Goal: Communication & Community: Answer question/provide support

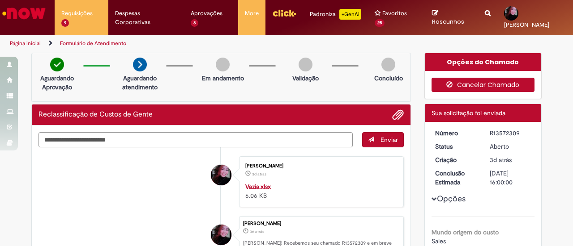
click at [452, 81] on icon "button" at bounding box center [451, 84] width 11 height 6
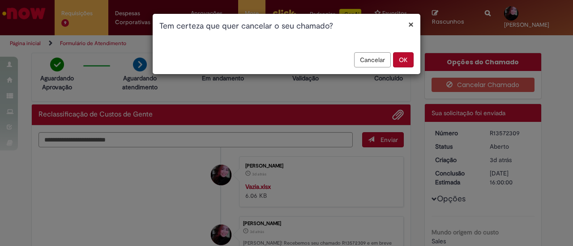
click at [411, 63] on button "OK" at bounding box center [403, 59] width 21 height 15
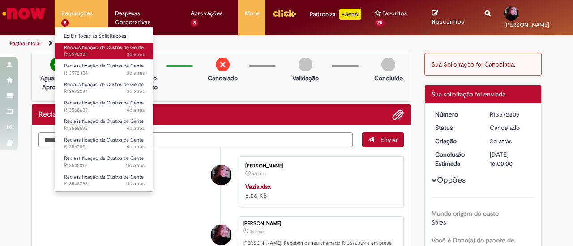
click at [109, 52] on span "3d atrás 3 dias atrás R13572307" at bounding box center [104, 54] width 81 height 7
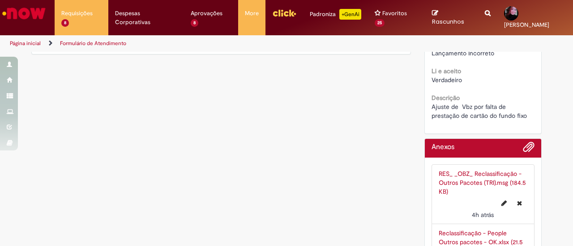
scroll to position [406, 0]
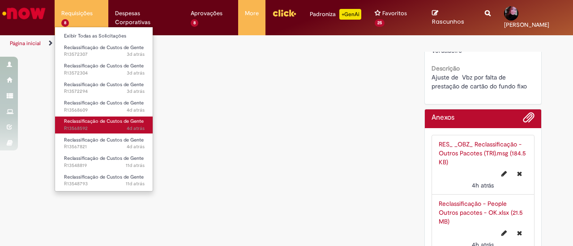
click at [115, 127] on span "4d atrás 4 dias atrás R13568592" at bounding box center [104, 128] width 81 height 7
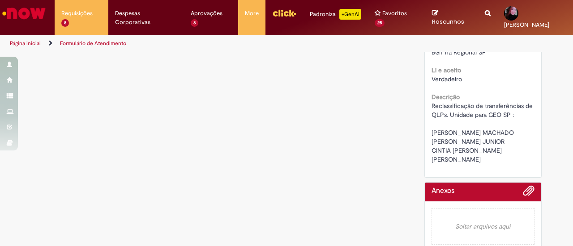
scroll to position [530, 0]
click at [516, 163] on span "Reclassificação de transferências de QLPs. Unidade para GEO SP : [PERSON_NAME] …" at bounding box center [482, 133] width 103 height 62
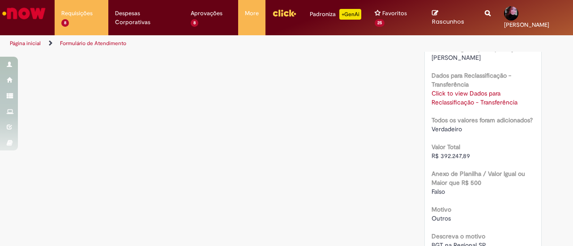
scroll to position [285, 0]
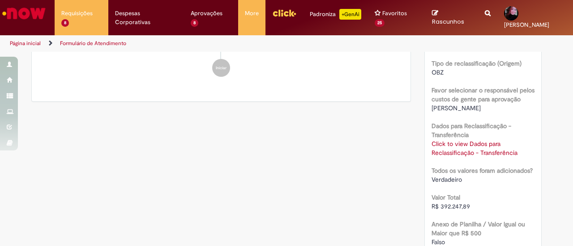
click at [463, 143] on link "Click to view Dados para Reclassificação - Transferência" at bounding box center [474, 148] width 86 height 17
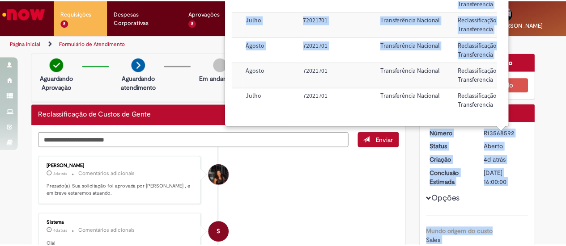
scroll to position [56, 310]
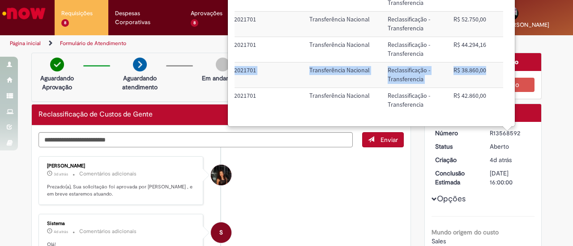
drag, startPoint x: 324, startPoint y: 72, endPoint x: 480, endPoint y: 61, distance: 155.6
click at [480, 63] on tr "Luis Felipe Foloni Miquilini 9276 BRCWSSPM03 S4 Agosto 72021701 Transferência N…" at bounding box center [216, 75] width 574 height 25
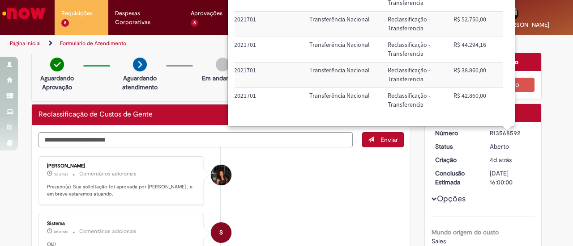
click at [311, 214] on li "S Sistema 4d atrás 4 dias atrás Comentários adicionais Olá! Recebemos seu chama…" at bounding box center [220, 249] width 365 height 70
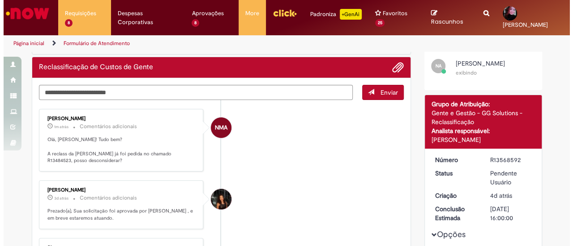
scroll to position [64, 0]
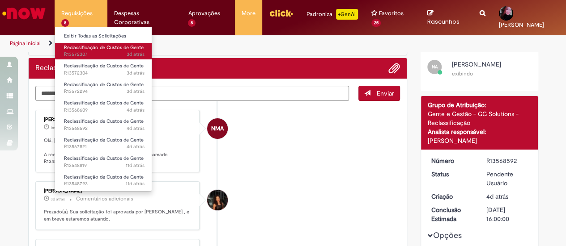
click at [106, 50] on span "Reclassificação de Custos de Gente" at bounding box center [104, 47] width 80 height 7
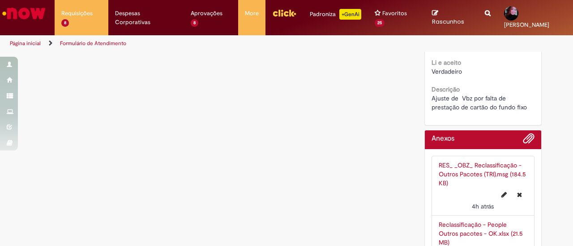
scroll to position [406, 0]
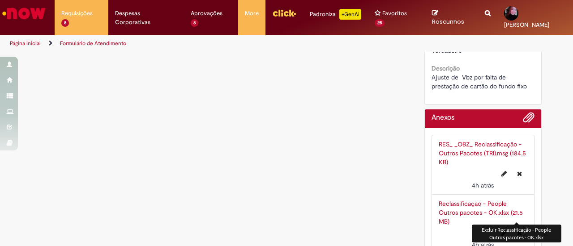
click at [518, 230] on icon "Excluir Reclassificação - People Outros pacotes - OK.xlsx" at bounding box center [519, 233] width 5 height 6
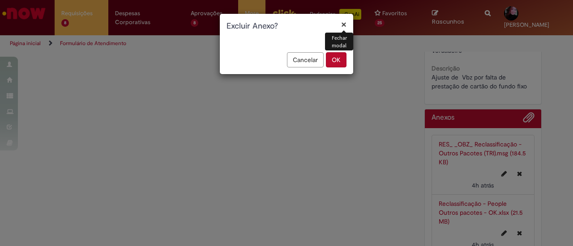
click at [338, 60] on button "OK" at bounding box center [336, 59] width 21 height 15
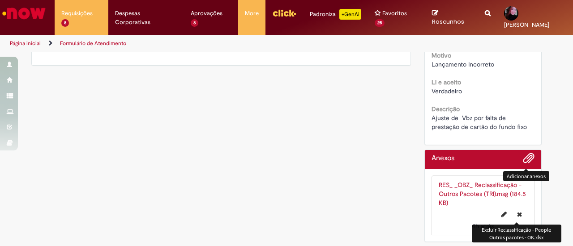
scroll to position [355, 0]
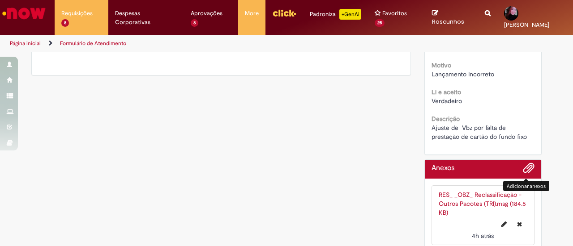
click at [523, 163] on span "Adicionar anexos" at bounding box center [528, 168] width 11 height 11
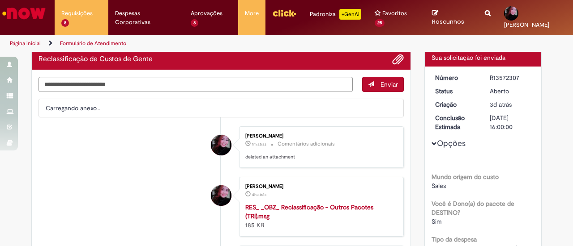
scroll to position [54, 0]
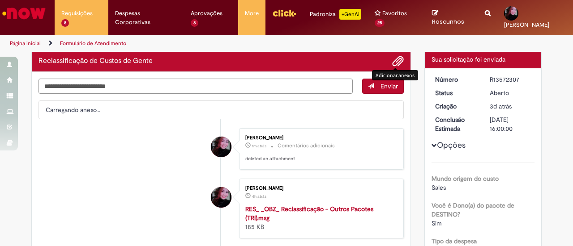
click at [394, 58] on span "Adicionar anexos" at bounding box center [397, 61] width 11 height 11
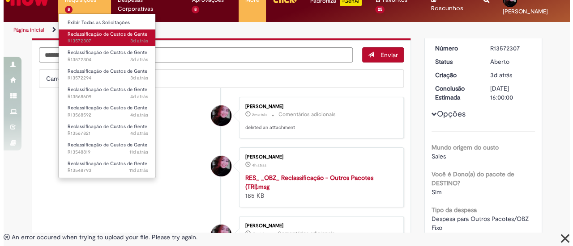
scroll to position [0, 0]
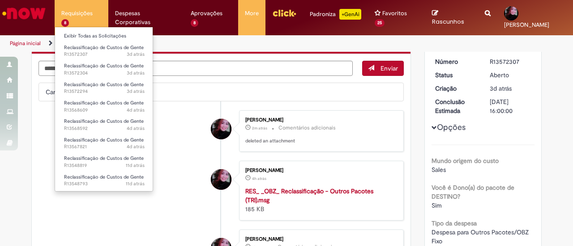
click at [130, 42] on li "Reclassificação de Custos de Gente 3d atrás 3 dias atrás R13572307" at bounding box center [104, 50] width 98 height 18
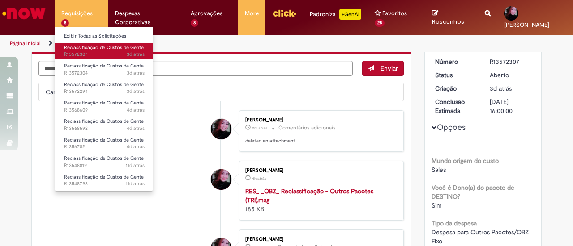
click at [129, 46] on span "Reclassificação de Custos de Gente" at bounding box center [104, 47] width 80 height 7
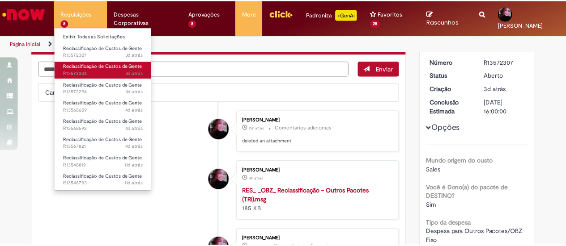
scroll to position [13, 0]
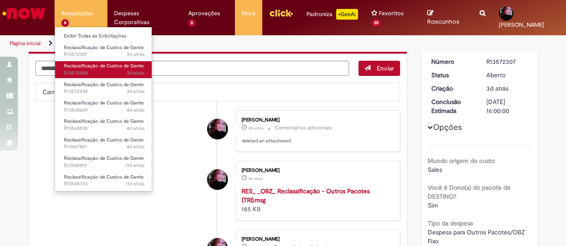
click at [124, 72] on ul "Exibir Todas as Solicitações Reclassificação de Custos de Gente 3d atrás 3 dias…" at bounding box center [104, 109] width 98 height 165
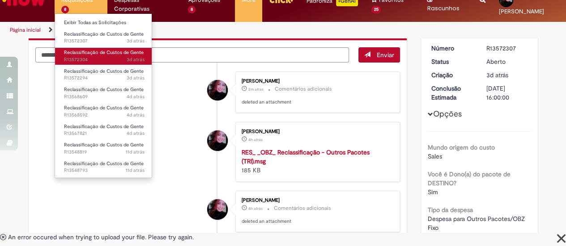
click at [123, 50] on span "Reclassificação de Custos de Gente" at bounding box center [104, 52] width 80 height 7
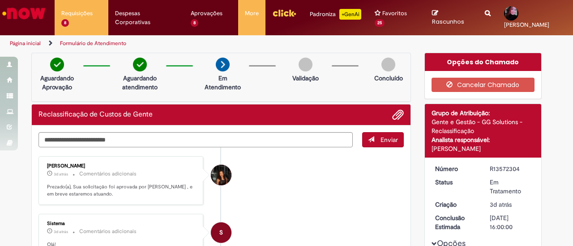
scroll to position [504, 0]
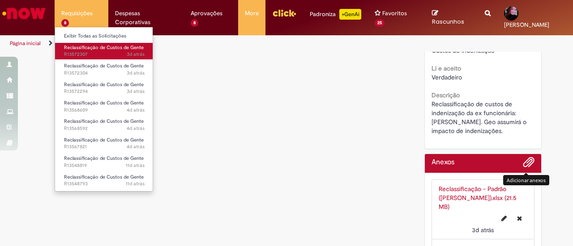
click at [98, 50] on span "Reclassificação de Custos de Gente" at bounding box center [104, 47] width 80 height 7
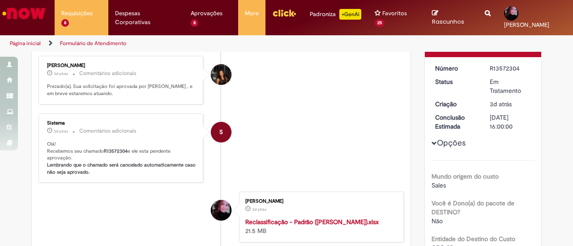
scroll to position [96, 0]
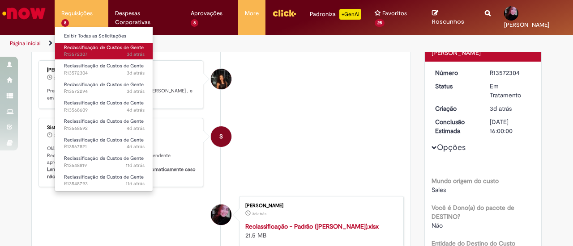
click at [93, 50] on span "Reclassificação de Custos de Gente" at bounding box center [104, 47] width 80 height 7
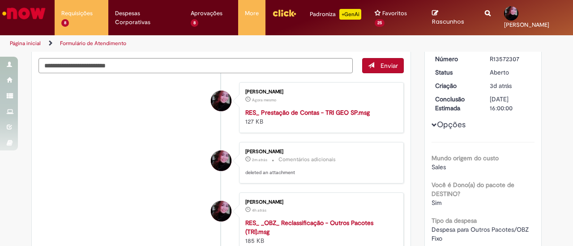
scroll to position [74, 0]
click at [331, 59] on textarea "Digite sua mensagem aqui..." at bounding box center [195, 66] width 314 height 15
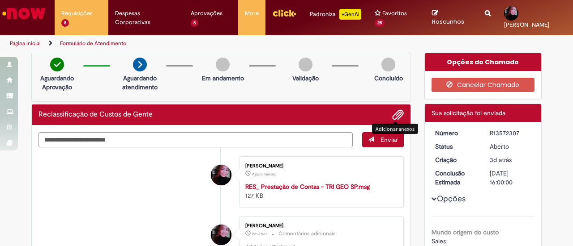
click at [395, 110] on span "Adicionar anexos" at bounding box center [397, 115] width 11 height 11
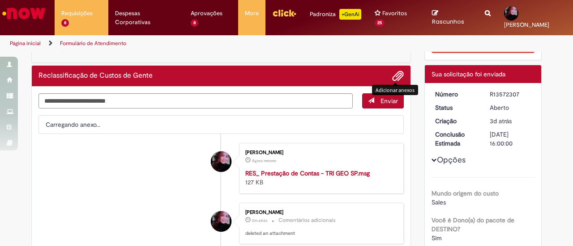
scroll to position [38, 0]
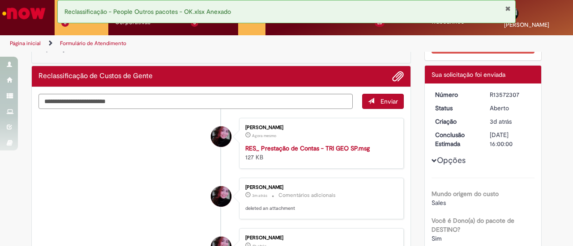
click at [160, 142] on li "[PERSON_NAME] Agora mesmo Agora mesmo RES_ Prestação de Contas - TRI GEO SP.msg…" at bounding box center [220, 143] width 365 height 51
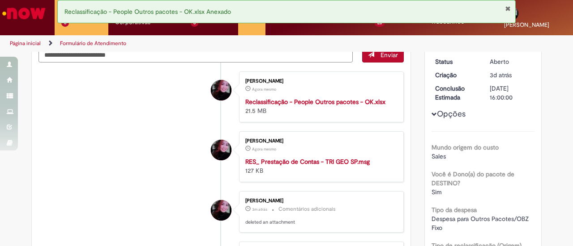
scroll to position [0, 0]
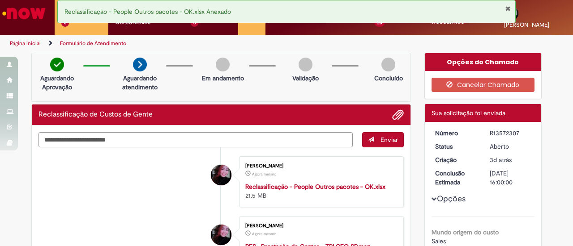
click at [88, 66] on div at bounding box center [97, 72] width 36 height 15
click at [508, 7] on button "Fechar Notificação" at bounding box center [508, 8] width 6 height 7
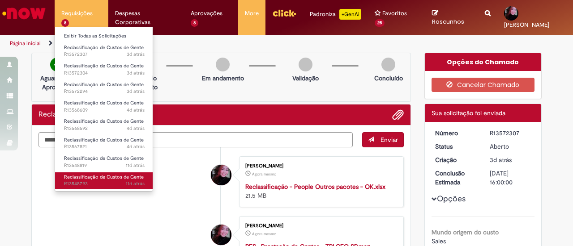
click at [106, 175] on span "Reclassificação de Custos de Gente" at bounding box center [104, 177] width 80 height 7
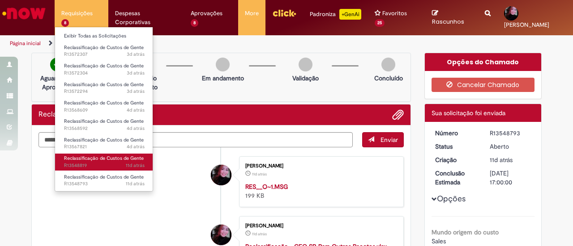
click at [115, 165] on span "11d atrás 11 dias atrás R13548819" at bounding box center [104, 165] width 81 height 7
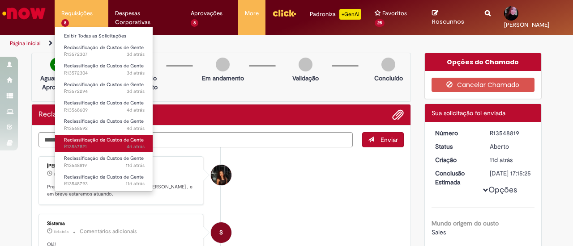
click at [128, 141] on span "Reclassificação de Custos de Gente" at bounding box center [104, 140] width 80 height 7
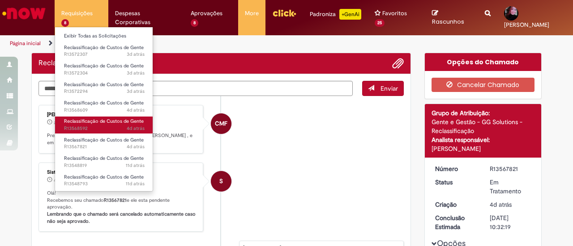
click at [132, 128] on span "4d atrás" at bounding box center [136, 128] width 18 height 7
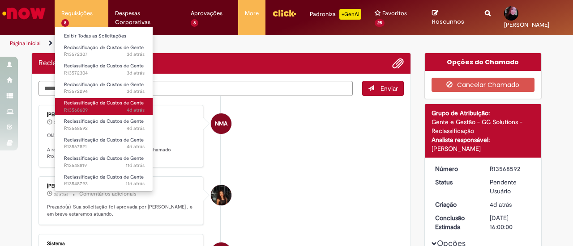
click at [116, 107] on span "4d atrás 4 dias atrás R13568609" at bounding box center [104, 110] width 81 height 7
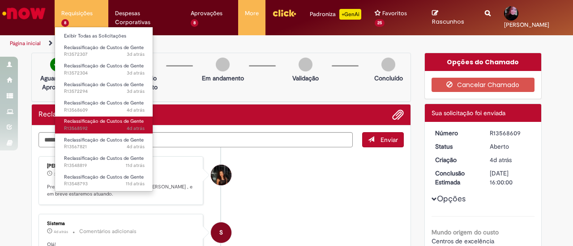
click at [108, 127] on span "4d atrás 4 dias atrás R13568592" at bounding box center [104, 128] width 81 height 7
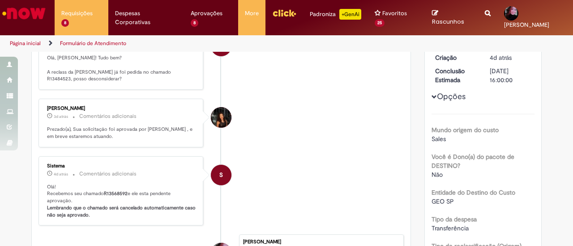
scroll to position [97, 0]
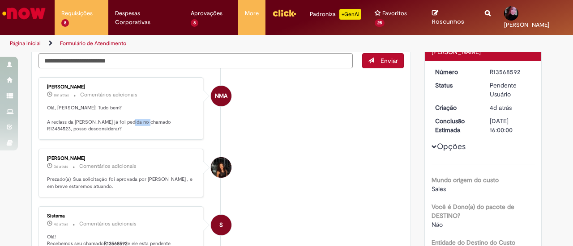
drag, startPoint x: 162, startPoint y: 112, endPoint x: 141, endPoint y: 112, distance: 20.6
click at [141, 112] on p "Olá, [PERSON_NAME]! Tudo bem? A reclass da [PERSON_NAME] já foi pedida no chama…" at bounding box center [121, 119] width 149 height 28
click at [140, 112] on p "Olá, [PERSON_NAME]! Tudo bem? A reclass da [PERSON_NAME] já foi pedida no chama…" at bounding box center [121, 119] width 149 height 28
drag, startPoint x: 140, startPoint y: 112, endPoint x: 164, endPoint y: 111, distance: 24.2
click at [164, 111] on p "Olá, [PERSON_NAME]! Tudo bem? A reclass da [PERSON_NAME] já foi pedida no chama…" at bounding box center [121, 119] width 149 height 28
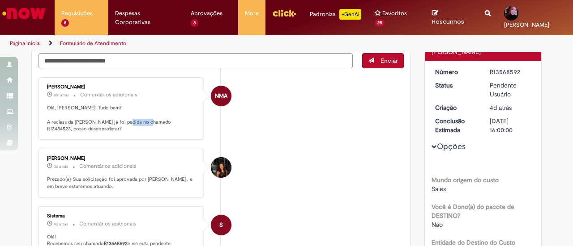
copy p "R13484523"
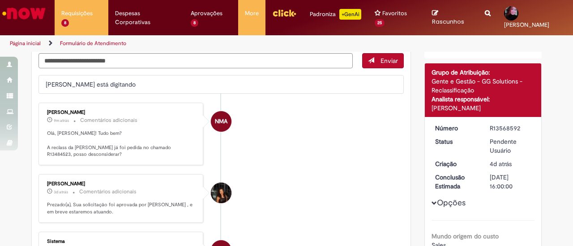
click at [155, 115] on p "9m atrás 9 minutos atrás Comentários adicionais" at bounding box center [121, 120] width 149 height 10
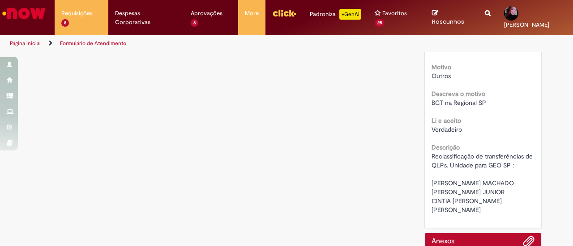
scroll to position [666, 0]
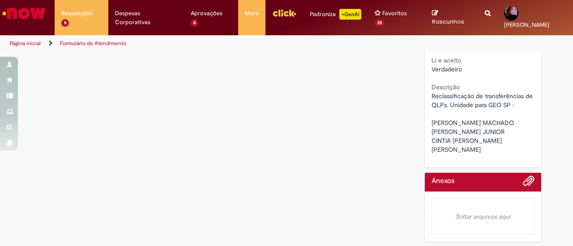
drag, startPoint x: 433, startPoint y: 141, endPoint x: 462, endPoint y: 136, distance: 29.1
click at [462, 136] on span "Reclassificação de transferências de QLPs. Unidade para GEO SP : [PERSON_NAME] …" at bounding box center [482, 123] width 103 height 62
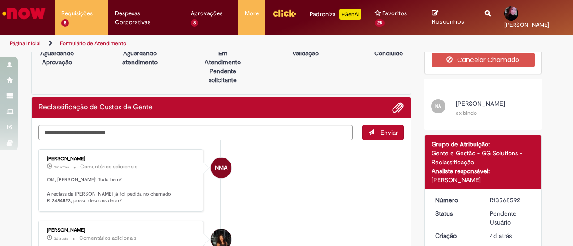
scroll to position [0, 0]
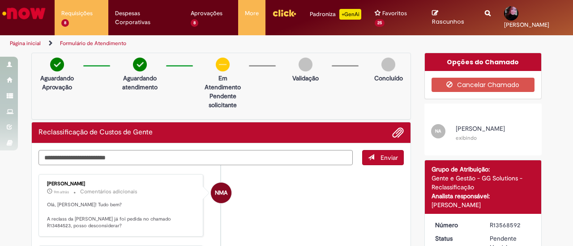
click at [168, 150] on textarea "Digite sua mensagem aqui..." at bounding box center [195, 157] width 314 height 15
paste textarea "**********"
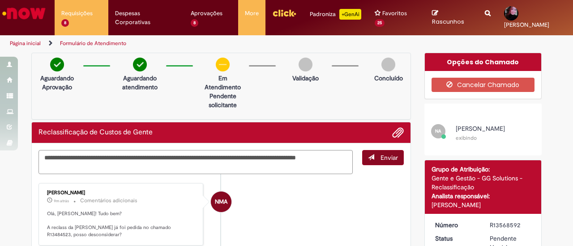
type textarea "**********"
click at [373, 153] on button "Enviar" at bounding box center [383, 157] width 42 height 15
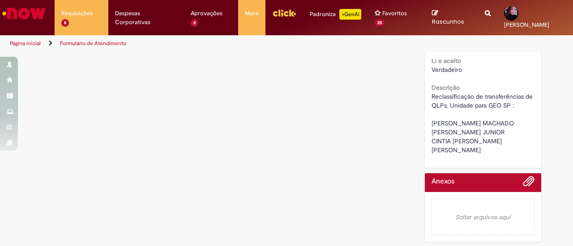
scroll to position [584, 0]
drag, startPoint x: 429, startPoint y: 112, endPoint x: 514, endPoint y: 180, distance: 109.1
click at [514, 154] on div "Reclassificação de transferências de QLPs. Unidade para GEO SP : [PERSON_NAME] …" at bounding box center [482, 123] width 103 height 63
click at [517, 154] on span "Reclassificação de transferências de QLPs. Unidade para GEO SP : [PERSON_NAME] …" at bounding box center [482, 123] width 103 height 62
drag, startPoint x: 522, startPoint y: 175, endPoint x: 422, endPoint y: 108, distance: 120.5
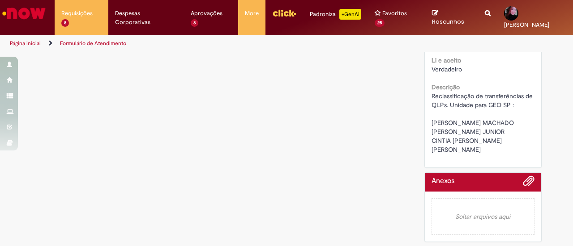
copy span "[PERSON_NAME] MACHADO [PERSON_NAME] RAJAO [PERSON_NAME] JUNIOR CINTIA [PERSON_N…"
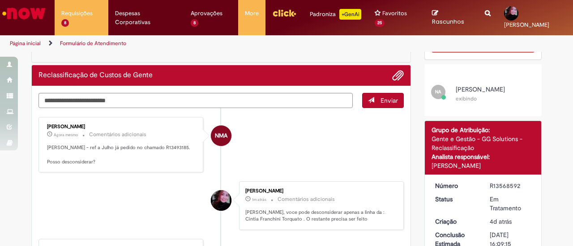
scroll to position [39, 0]
click at [173, 94] on textarea "Digite sua mensagem aqui..." at bounding box center [195, 100] width 314 height 15
drag, startPoint x: 65, startPoint y: 144, endPoint x: 39, endPoint y: 144, distance: 25.5
click at [41, 144] on div "[PERSON_NAME] Agora mesmo Agora mesmo Comentários adicionais [PERSON_NAME] - re…" at bounding box center [120, 145] width 159 height 50
copy p "R13493185"
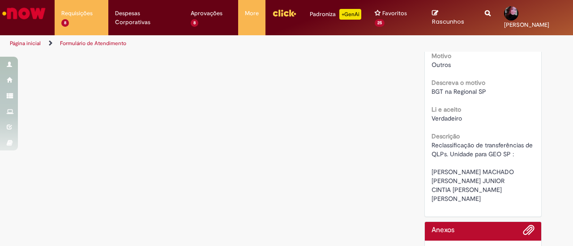
scroll to position [617, 0]
drag, startPoint x: 429, startPoint y: 179, endPoint x: 523, endPoint y: 183, distance: 94.0
click at [523, 183] on span "Reclassificação de transferências de QLPs. Unidade para GEO SP : [PERSON_NAME] …" at bounding box center [482, 172] width 103 height 62
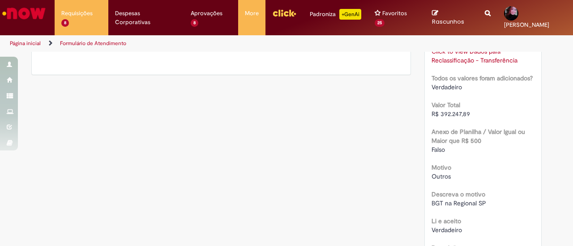
scroll to position [424, 0]
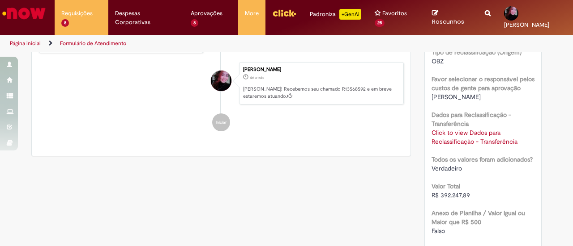
click at [486, 129] on link "Click to view Dados para Reclassificação - Transferência" at bounding box center [474, 137] width 86 height 17
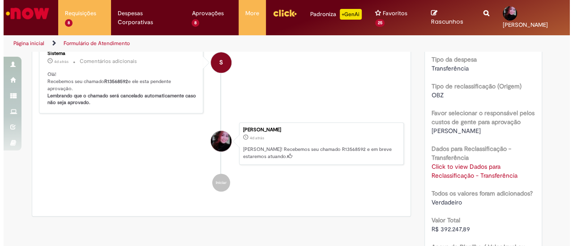
scroll to position [435, 0]
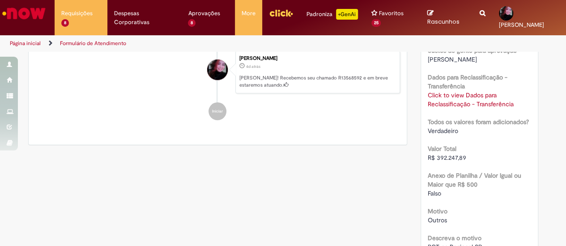
click at [467, 99] on link "Click to view Dados para Reclassificação - Transferência" at bounding box center [471, 99] width 86 height 17
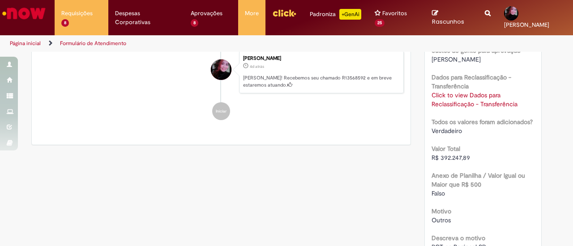
click at [466, 95] on link "Click to view Dados para Reclassificação - Transferência" at bounding box center [474, 99] width 86 height 17
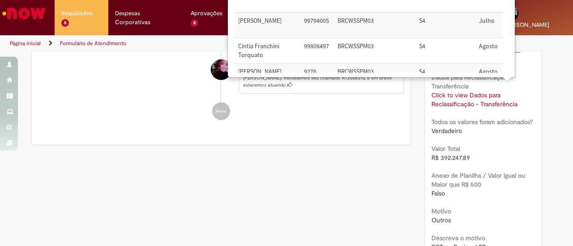
click at [369, 182] on div "Verificar Código de Barras Aguardando Aprovação Aguardando atendimento Em Atend…" at bounding box center [286, 35] width 523 height 834
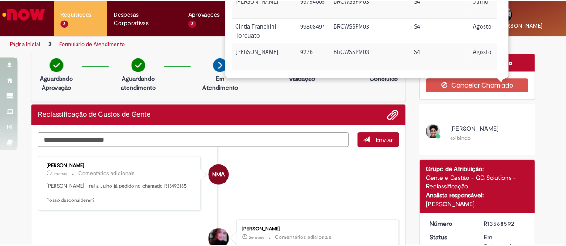
scroll to position [0, 0]
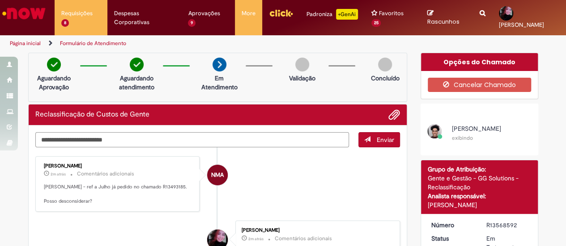
click at [294, 134] on textarea "Digite sua mensagem aqui..." at bounding box center [192, 139] width 314 height 15
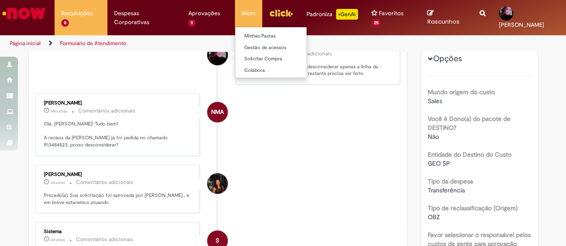
scroll to position [187, 0]
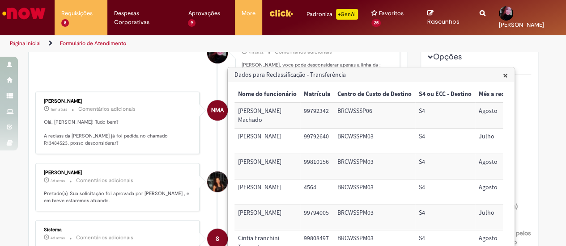
click at [150, 143] on p "Olá, [PERSON_NAME]! Tudo bem? A reclass da [PERSON_NAME] já foi pedida no chama…" at bounding box center [118, 133] width 149 height 28
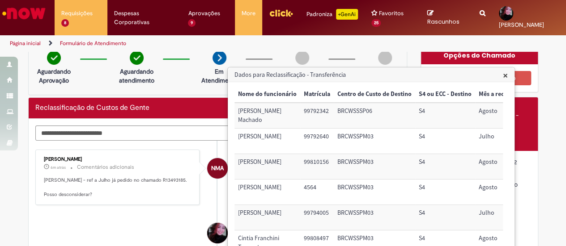
scroll to position [0, 0]
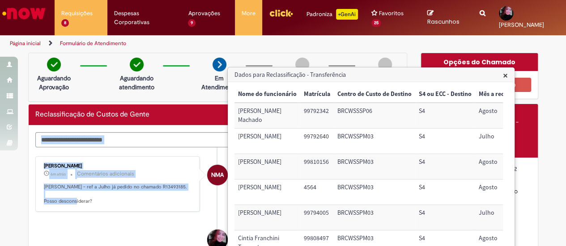
drag, startPoint x: 66, startPoint y: 191, endPoint x: 28, endPoint y: 193, distance: 38.0
click at [66, 191] on p "[PERSON_NAME] - ref a Julho já pedido no chamado R13493185. Posso desconsiderar?" at bounding box center [118, 194] width 149 height 21
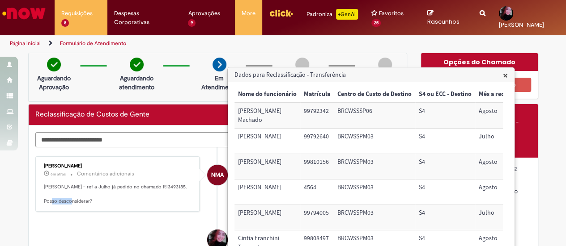
drag, startPoint x: 61, startPoint y: 192, endPoint x: 32, endPoint y: 192, distance: 28.6
click at [35, 192] on div "[PERSON_NAME] 6m atrás 6 minutos atrás Comentários adicionais [PERSON_NAME] - r…" at bounding box center [117, 184] width 165 height 55
copy p "R1349318"
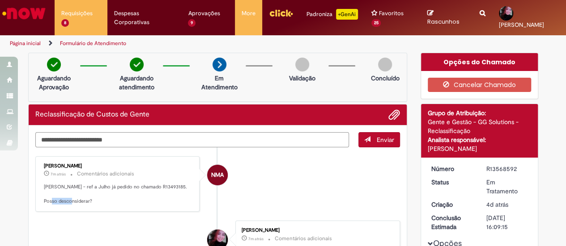
click at [149, 139] on textarea "Digite sua mensagem aqui..." at bounding box center [192, 139] width 314 height 15
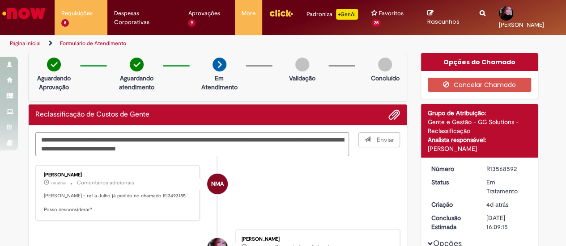
click at [160, 138] on textarea "**********" at bounding box center [192, 144] width 314 height 24
type textarea "**********"
click at [362, 140] on span "Enviar" at bounding box center [379, 144] width 41 height 24
click at [295, 141] on textarea "**********" at bounding box center [192, 144] width 314 height 24
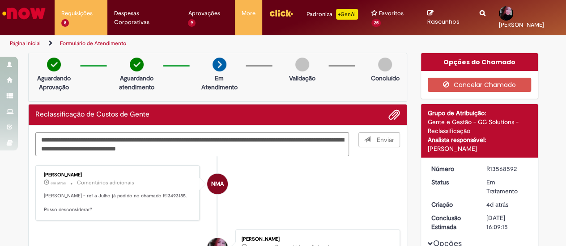
click at [293, 149] on textarea "**********" at bounding box center [192, 144] width 314 height 24
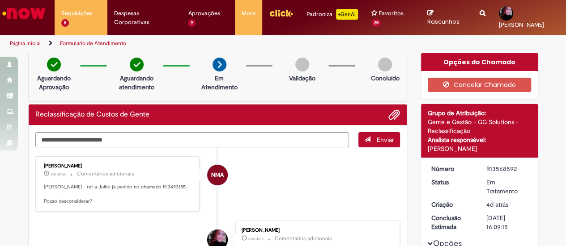
click at [387, 142] on span "Enviar" at bounding box center [385, 140] width 17 height 8
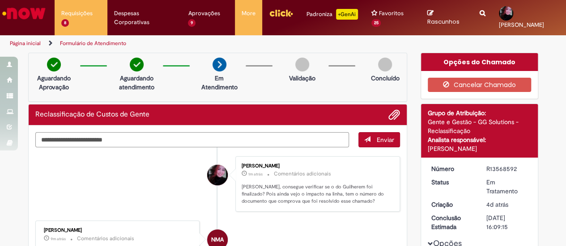
click at [174, 135] on textarea "Digite sua mensagem aqui..." at bounding box center [192, 139] width 314 height 15
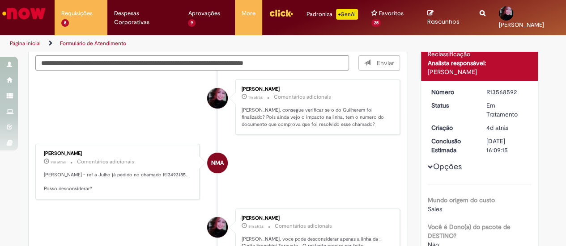
scroll to position [81, 0]
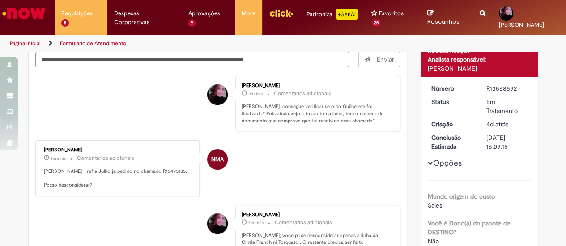
type textarea "**********"
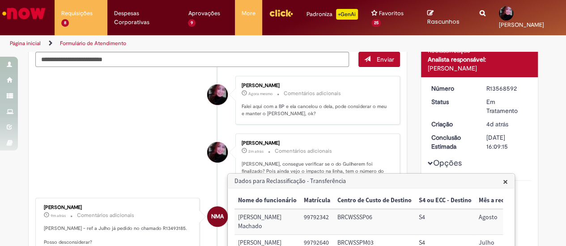
click at [160, 134] on li "[PERSON_NAME] 2m atrás 2 minutos atrás Comentários adicionais [PERSON_NAME], co…" at bounding box center [217, 161] width 365 height 55
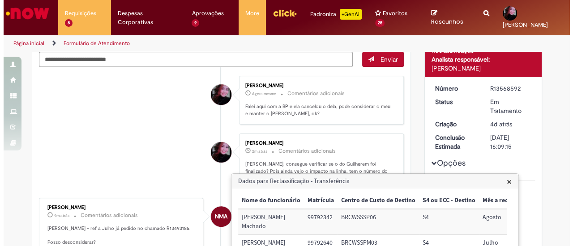
scroll to position [0, 0]
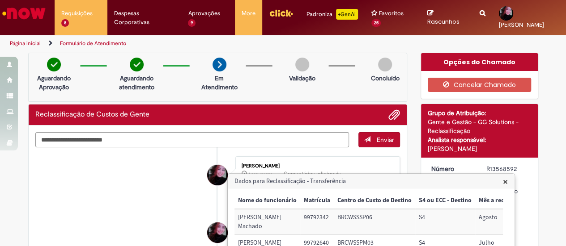
click at [505, 178] on span "×" at bounding box center [505, 182] width 5 height 12
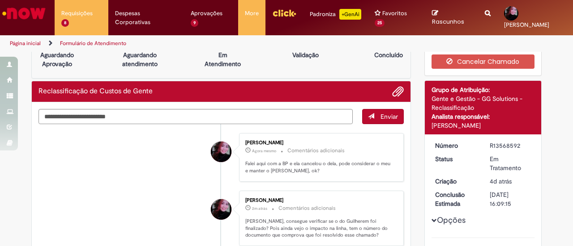
scroll to position [24, 0]
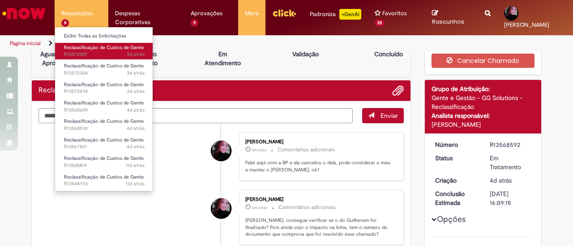
click at [113, 55] on span "3d atrás 3 dias atrás R13572307" at bounding box center [104, 54] width 81 height 7
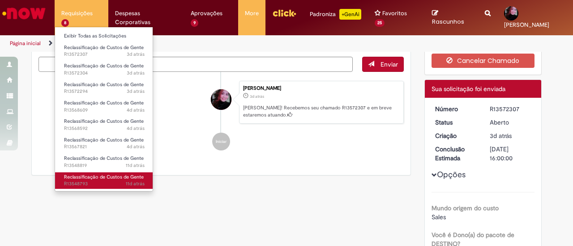
click at [107, 173] on link "Reclassificação de Custos de Gente 11d atrás 11 dias atrás R13548793" at bounding box center [104, 181] width 98 height 17
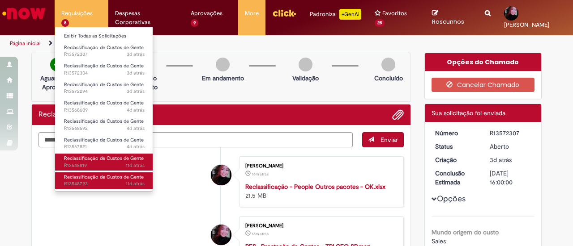
scroll to position [51, 0]
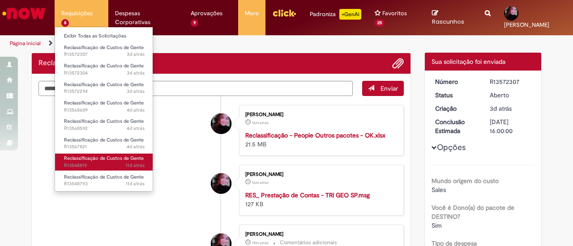
click at [111, 161] on link "Reclassificação de Custos de Gente 11d atrás 11 dias atrás R13548819" at bounding box center [104, 162] width 98 height 17
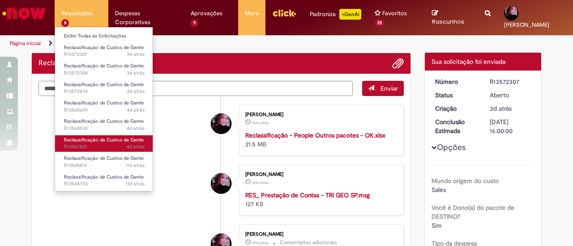
click at [116, 136] on link "Reclassificação de Custos de Gente 4d atrás 4 dias atrás R13567821" at bounding box center [104, 144] width 98 height 17
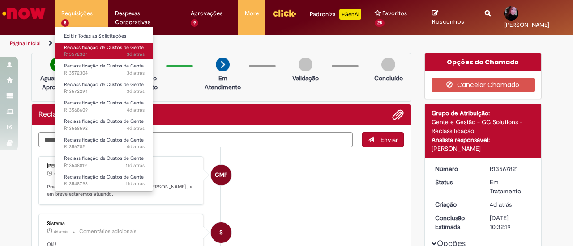
click at [91, 50] on span "Reclassificação de Custos de Gente" at bounding box center [104, 47] width 80 height 7
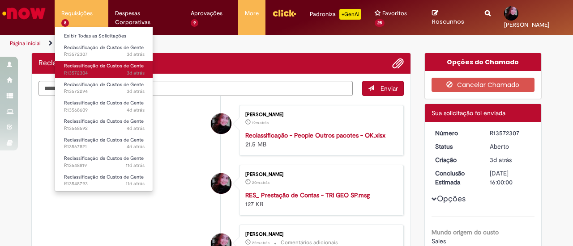
click at [107, 70] on span "3d atrás 3 dias atrás R13572304" at bounding box center [104, 73] width 81 height 7
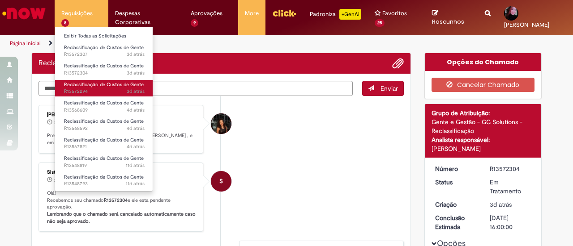
click at [113, 89] on span "3d atrás 3 dias atrás R13572294" at bounding box center [104, 91] width 81 height 7
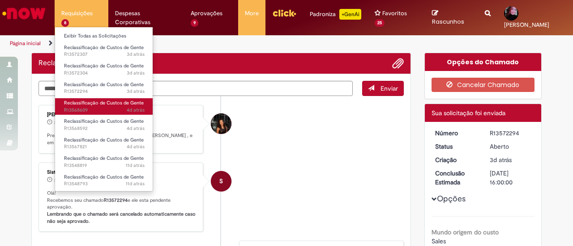
click at [115, 106] on span "Reclassificação de Custos de Gente" at bounding box center [104, 103] width 80 height 7
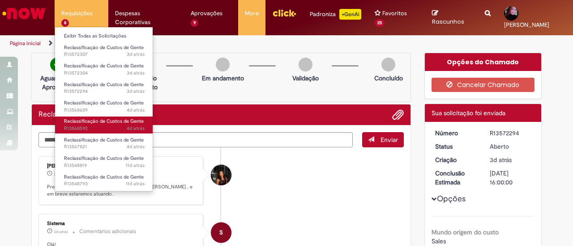
click at [115, 126] on span "4d atrás 4 dias atrás R13568592" at bounding box center [104, 128] width 81 height 7
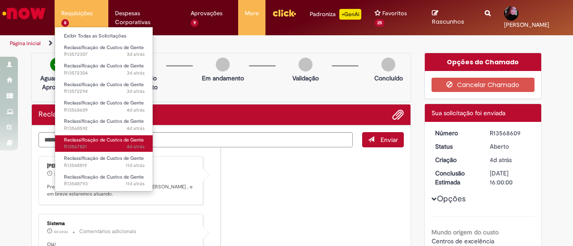
click at [124, 140] on span "Reclassificação de Custos de Gente" at bounding box center [104, 140] width 80 height 7
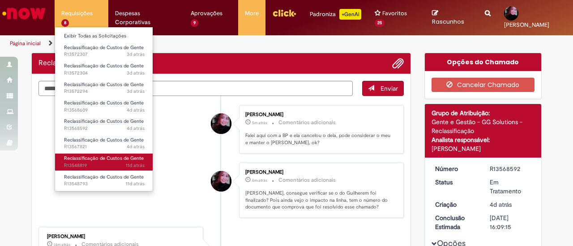
click at [122, 156] on span "Reclassificação de Custos de Gente" at bounding box center [104, 158] width 80 height 7
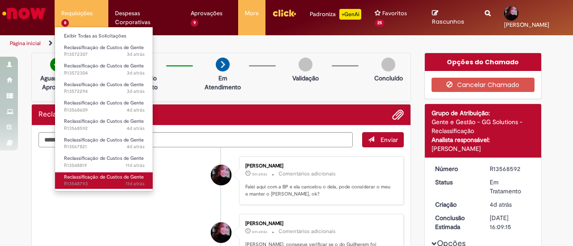
click at [116, 176] on span "Reclassificação de Custos de Gente" at bounding box center [104, 177] width 80 height 7
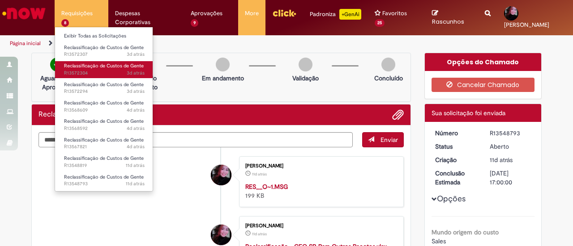
click at [105, 70] on span "3d atrás 3 dias atrás R13572304" at bounding box center [104, 73] width 81 height 7
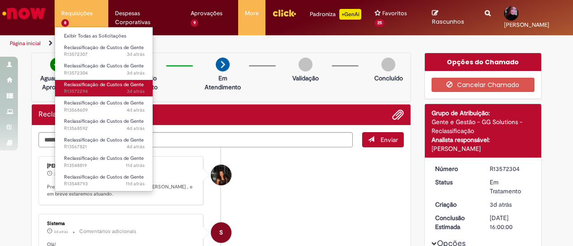
click at [111, 95] on link "Reclassificação de Custos de Gente 3d atrás 3 dias atrás R13572294" at bounding box center [104, 88] width 98 height 17
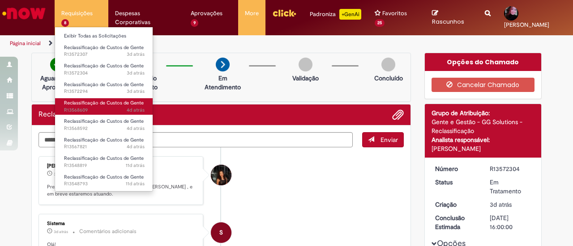
click at [112, 101] on span "Reclassificação de Custos de Gente" at bounding box center [104, 103] width 80 height 7
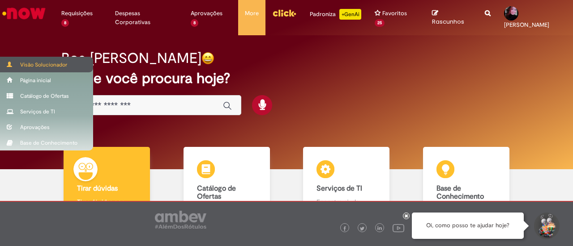
click at [38, 67] on div "Visão Solucionador" at bounding box center [46, 65] width 93 height 16
